Goal: Check status: Check status

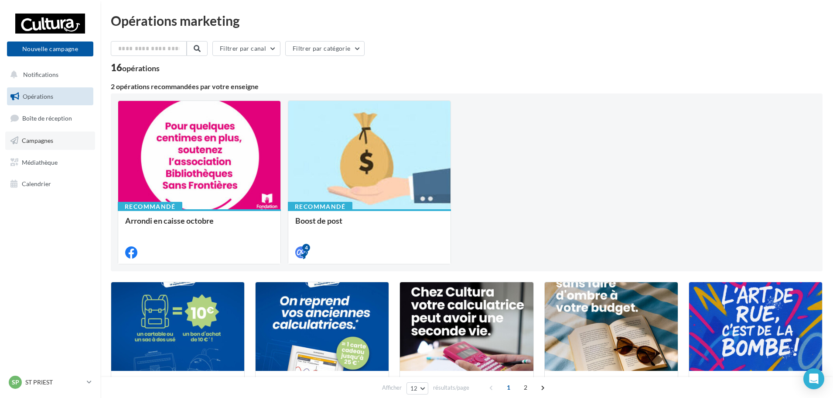
click at [31, 140] on span "Campagnes" at bounding box center [37, 140] width 31 height 7
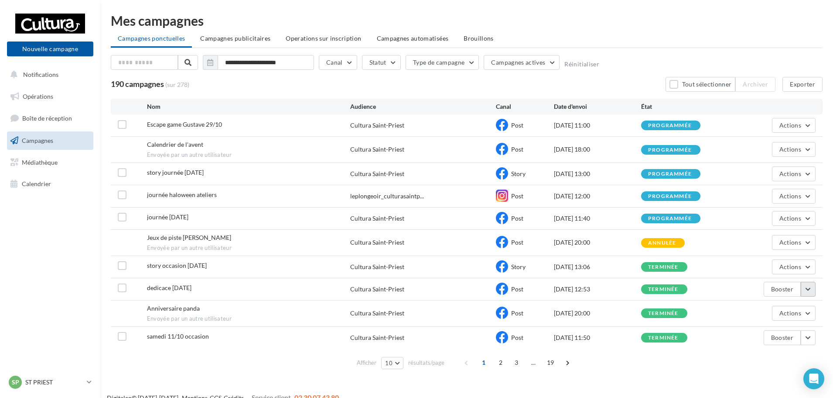
click at [810, 289] on button "button" at bounding box center [808, 288] width 15 height 15
click at [765, 175] on button "Voir les résultats" at bounding box center [772, 177] width 87 height 23
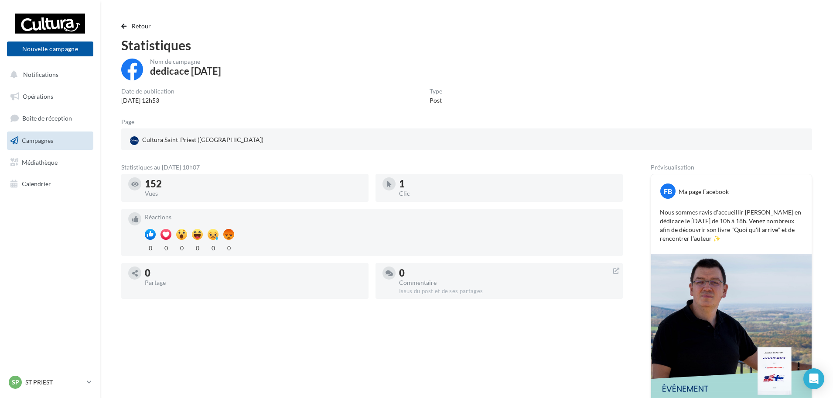
click at [135, 28] on span "Retour" at bounding box center [142, 25] width 20 height 7
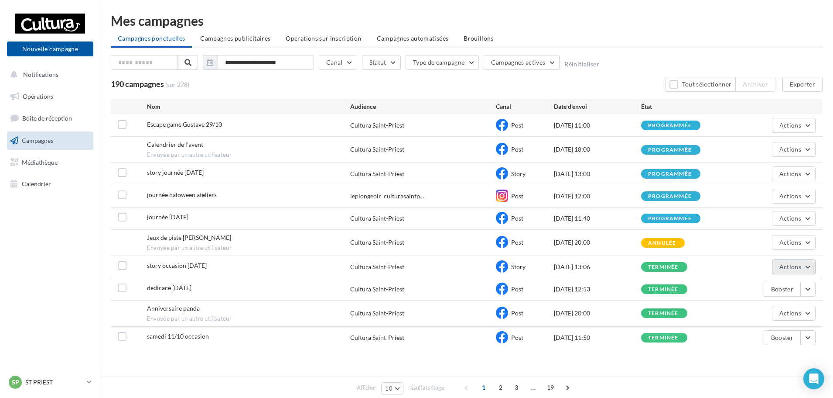
click at [812, 269] on button "Actions" at bounding box center [794, 266] width 44 height 15
click at [790, 281] on button "Voir les résultats" at bounding box center [772, 287] width 87 height 23
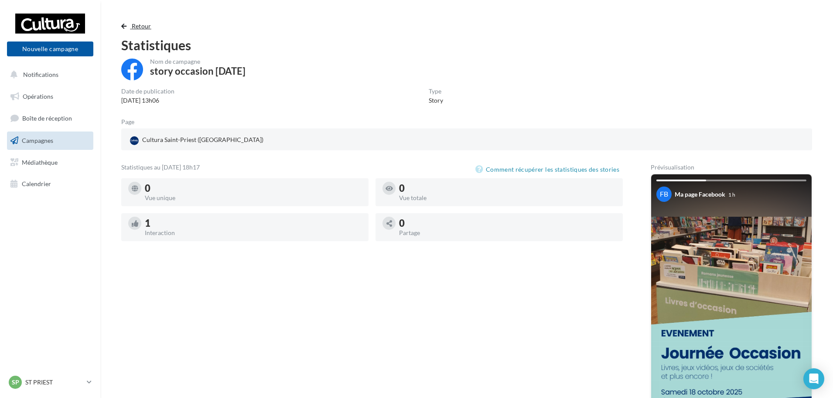
click at [146, 24] on span "Retour" at bounding box center [142, 25] width 20 height 7
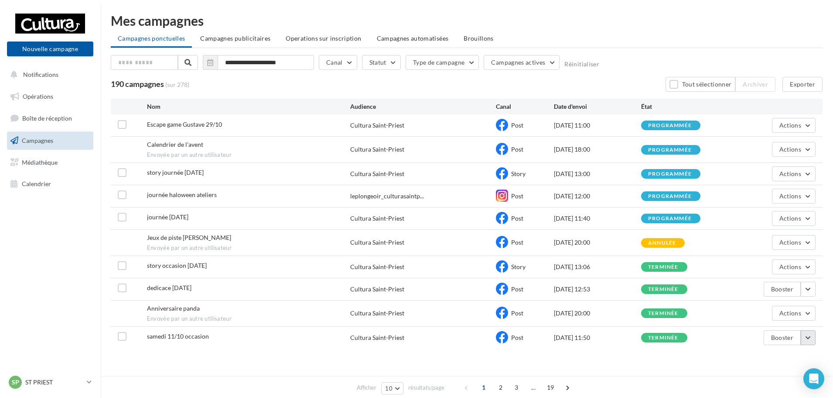
click at [805, 338] on button "button" at bounding box center [808, 337] width 15 height 15
click at [771, 222] on button "Voir les résultats" at bounding box center [772, 226] width 87 height 23
